Goal: Information Seeking & Learning: Learn about a topic

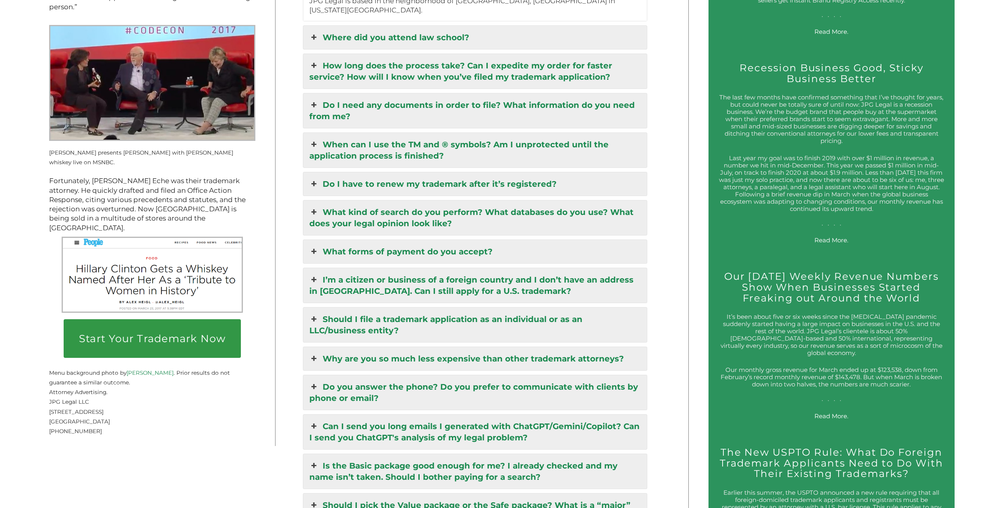
scroll to position [1387, 0]
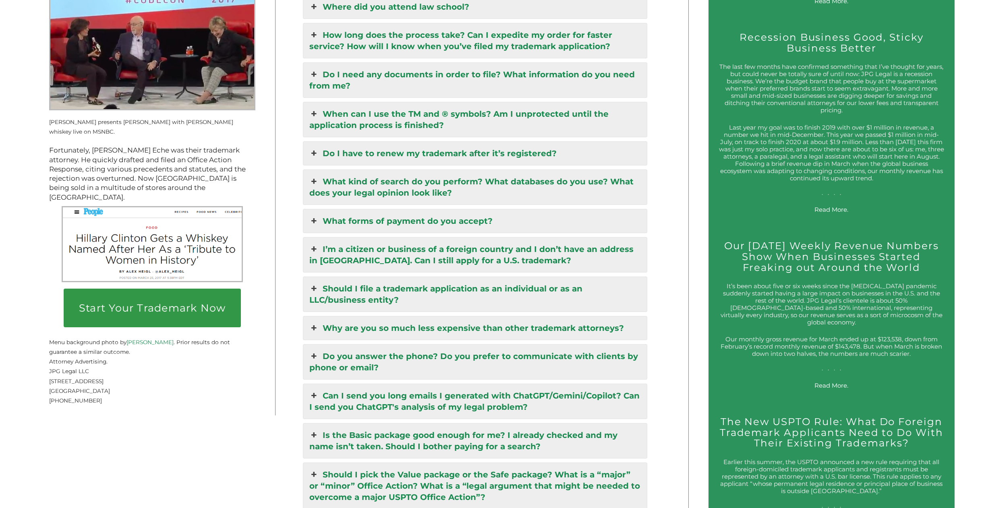
click at [312, 316] on link "Why are you so much less expensive than other trademark attorneys?" at bounding box center [474, 327] width 343 height 23
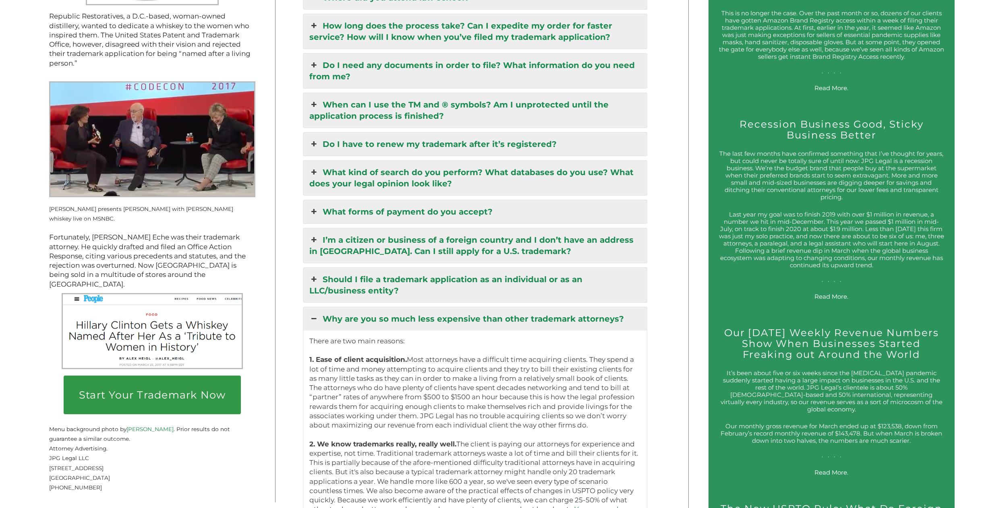
scroll to position [1503, 0]
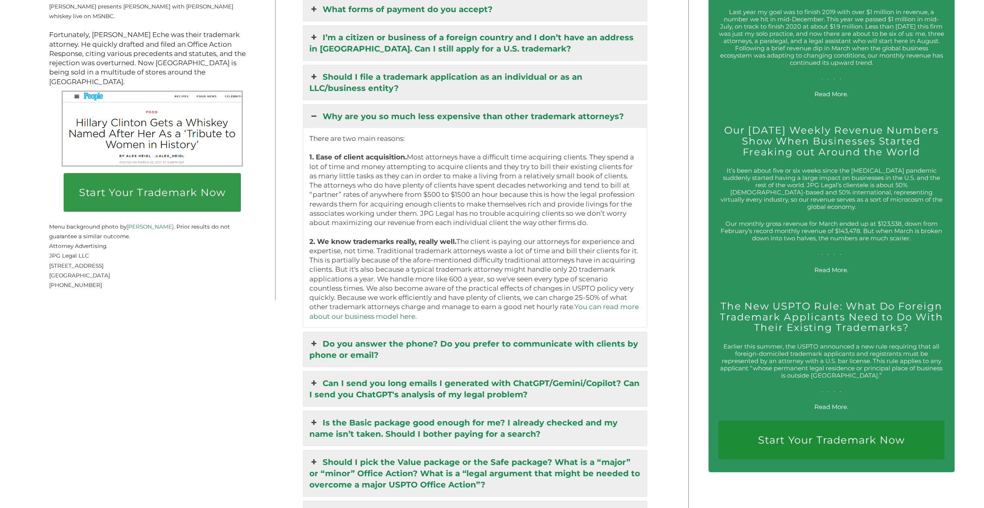
click at [337, 105] on link "Why are you so much less expensive than other trademark attorneys?" at bounding box center [474, 116] width 343 height 23
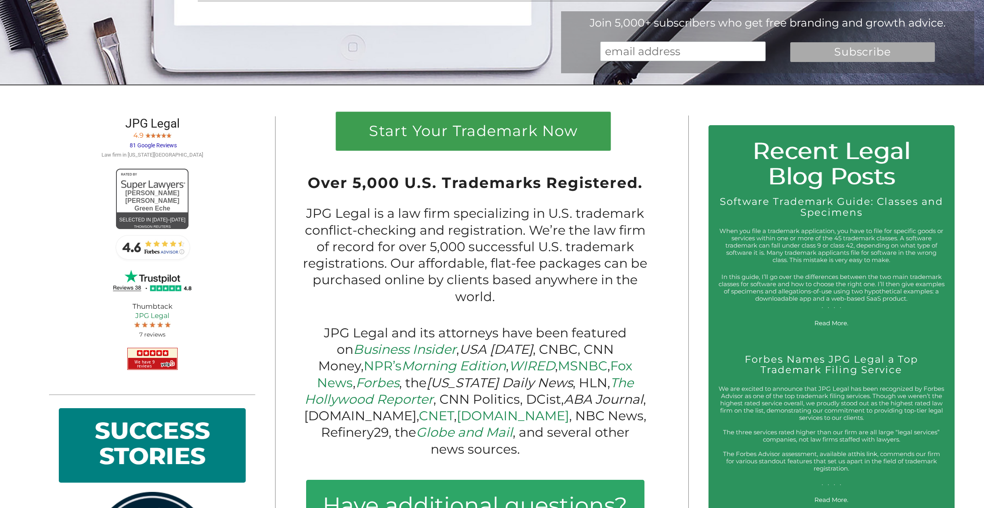
scroll to position [363, 0]
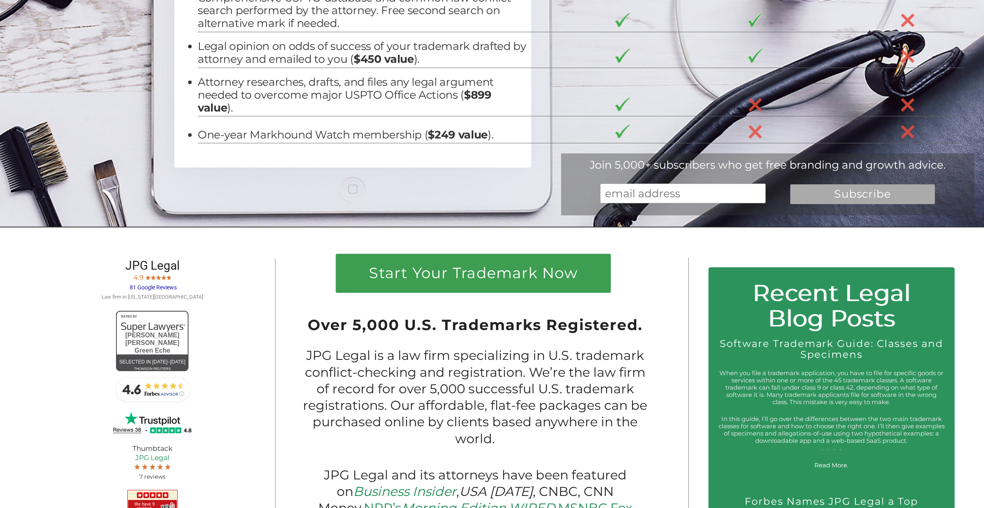
click at [679, 166] on div "Join 5,000+ subscribers who get free branding and growth advice." at bounding box center [767, 164] width 413 height 13
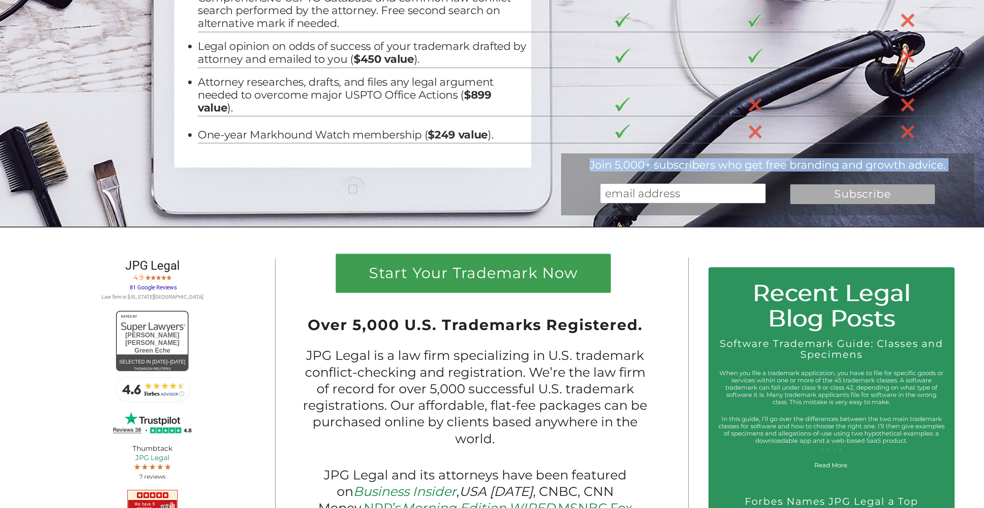
click at [679, 166] on div "Join 5,000+ subscribers who get free branding and growth advice." at bounding box center [767, 164] width 413 height 13
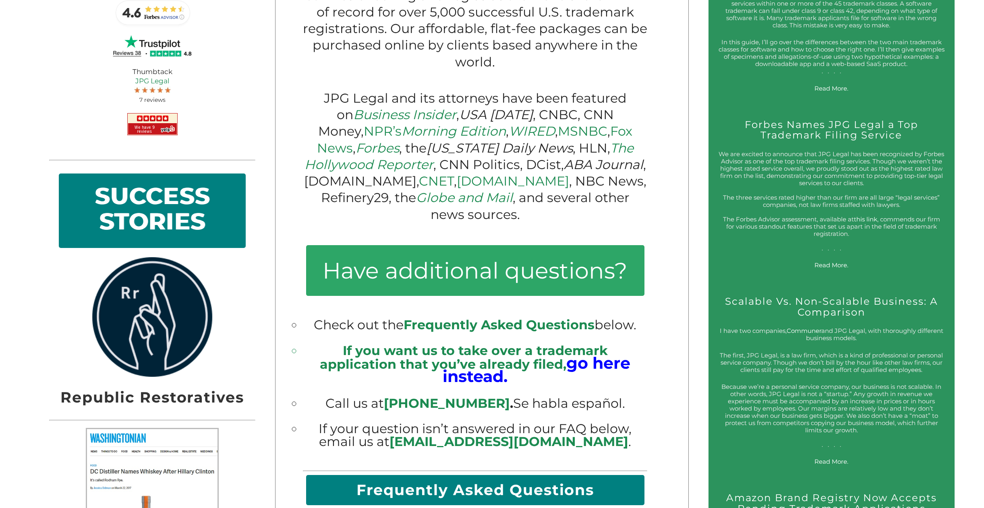
scroll to position [797, 0]
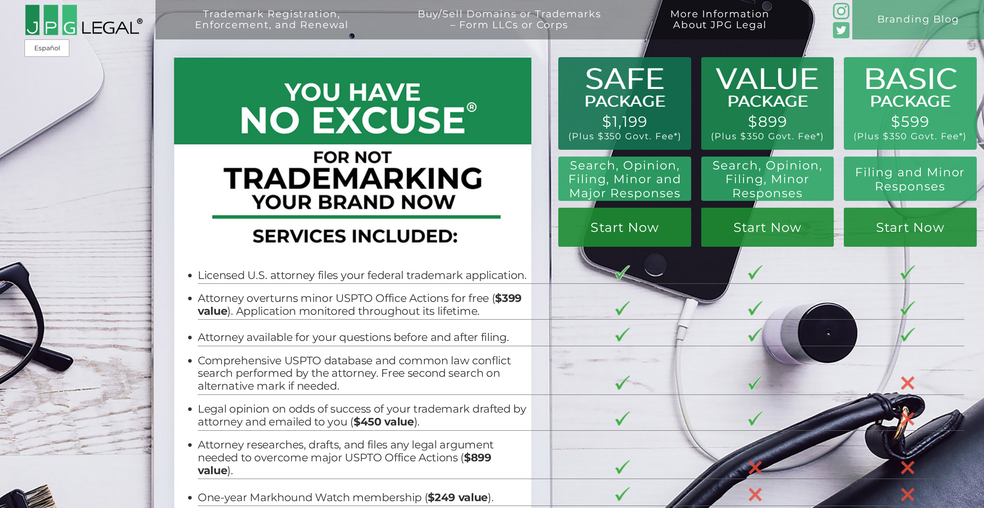
drag, startPoint x: 589, startPoint y: 69, endPoint x: 630, endPoint y: 138, distance: 80.0
click at [630, 138] on div "Trademark Registration, Enforcement, and Renewal File a Trademark Application T…" at bounding box center [492, 88] width 984 height 177
drag, startPoint x: 675, startPoint y: 134, endPoint x: 600, endPoint y: 120, distance: 77.0
click at [600, 120] on div "Trademark Registration, Enforcement, and Renewal File a Trademark Application T…" at bounding box center [492, 88] width 984 height 177
drag, startPoint x: 605, startPoint y: 120, endPoint x: 667, endPoint y: 139, distance: 65.0
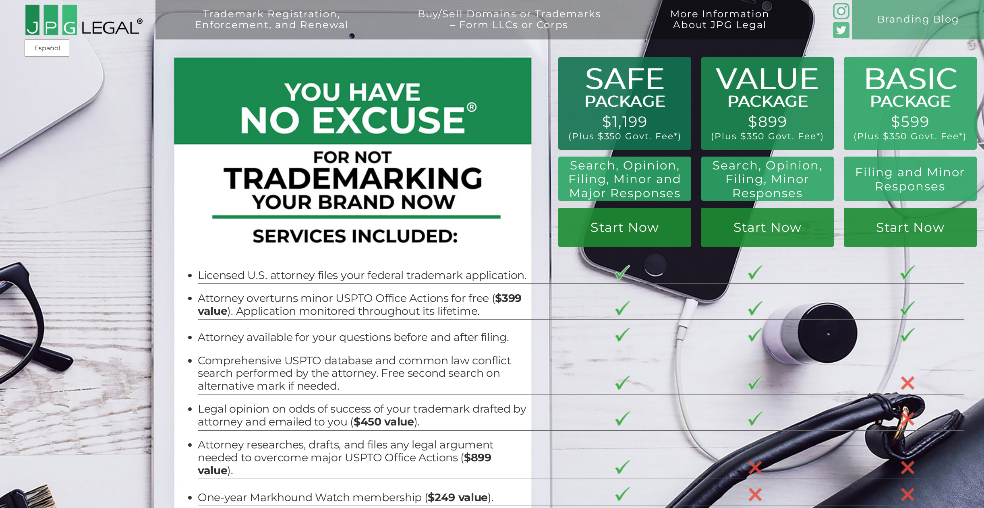
click at [668, 139] on div "Trademark Registration, Enforcement, and Renewal File a Trademark Application T…" at bounding box center [492, 88] width 984 height 177
